Goal: Task Accomplishment & Management: Use online tool/utility

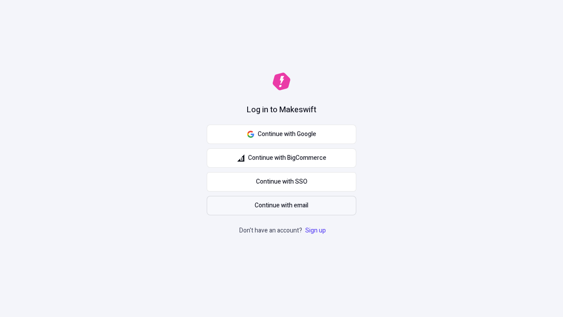
click at [281, 205] on span "Continue with email" at bounding box center [282, 206] width 54 height 10
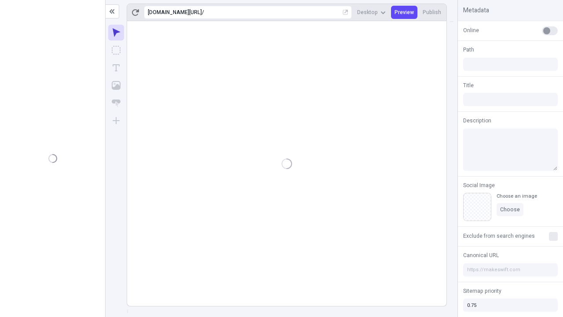
type input "/deep-link-acidus"
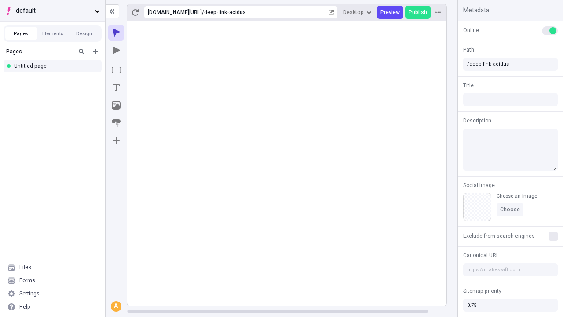
click at [52, 11] on span "default" at bounding box center [53, 11] width 75 height 10
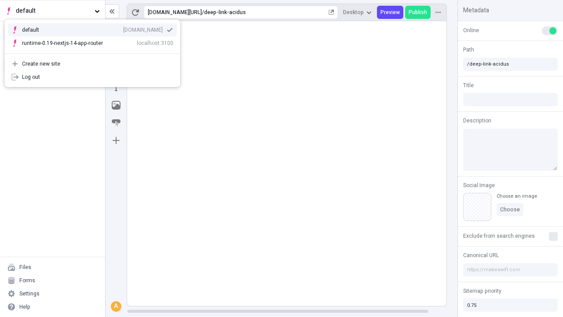
click at [123, 28] on div "[DOMAIN_NAME]" at bounding box center [143, 29] width 40 height 7
click at [95, 51] on icon "Add new" at bounding box center [95, 51] width 5 height 5
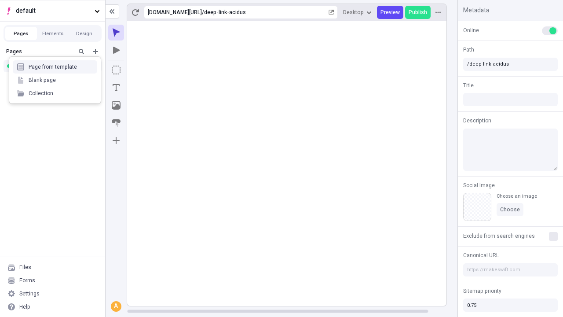
click at [55, 80] on div "Blank page" at bounding box center [55, 79] width 84 height 13
type input "/deep-link-sustineo"
